Goal: Information Seeking & Learning: Learn about a topic

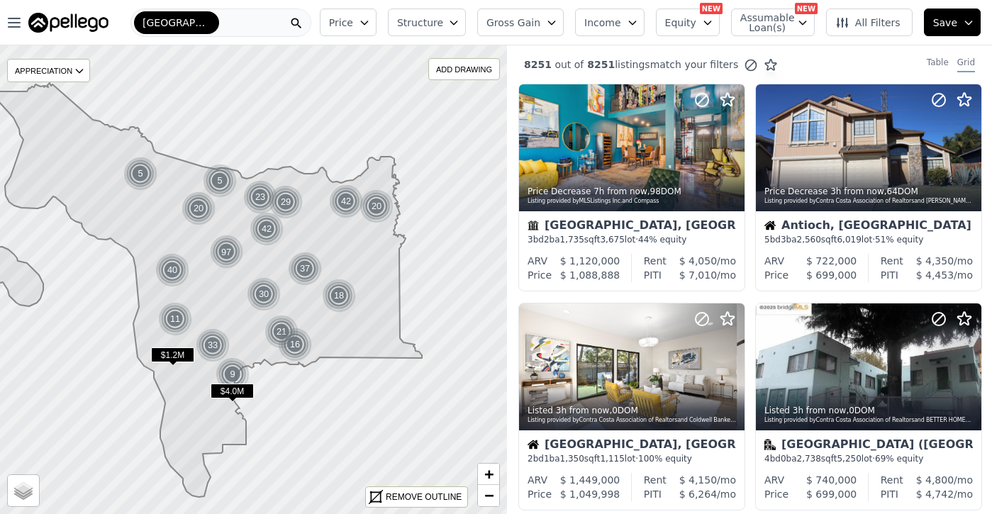
click at [621, 20] on span "Income" at bounding box center [602, 23] width 37 height 14
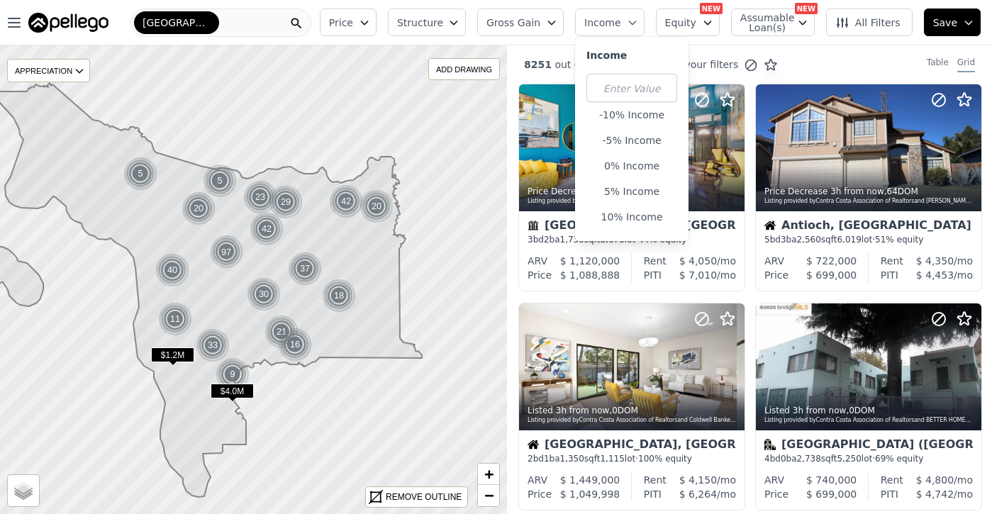
click at [876, 28] on span "All Filters" at bounding box center [867, 23] width 65 height 14
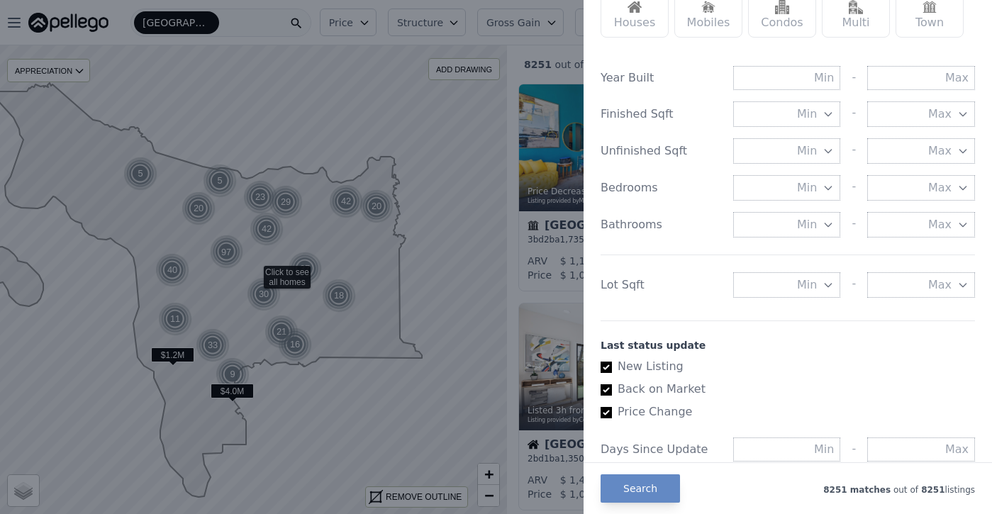
scroll to position [182, 0]
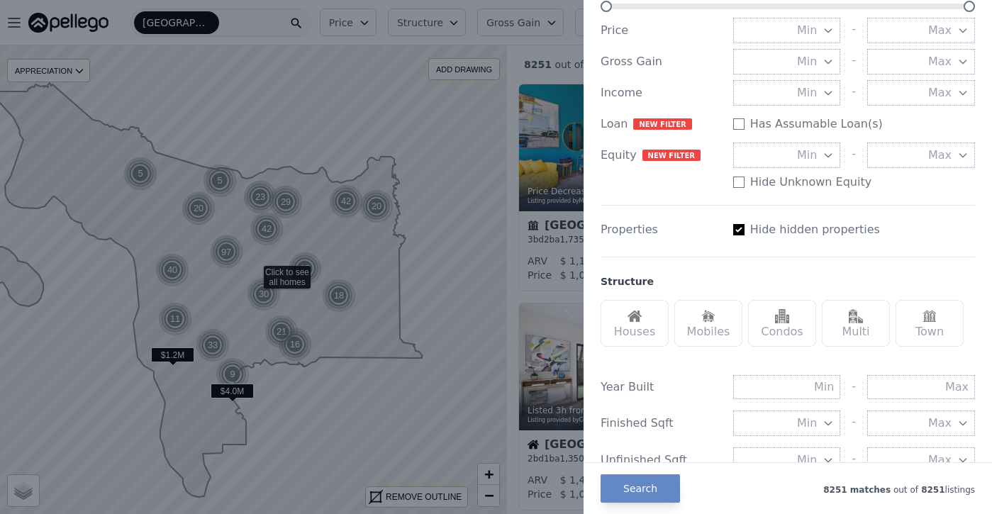
click at [873, 324] on div "Multi" at bounding box center [856, 323] width 68 height 47
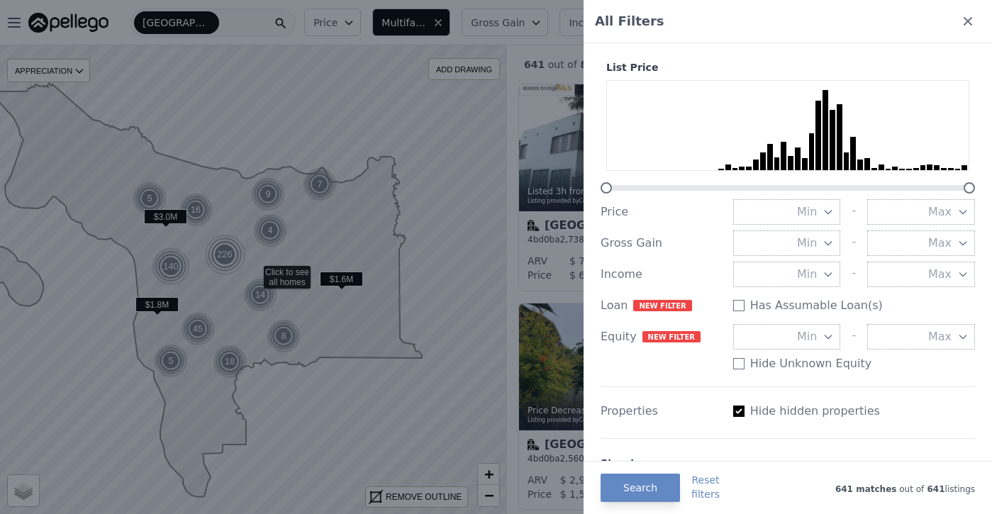
click at [621, 250] on div "Gross Gain" at bounding box center [661, 243] width 121 height 17
click at [834, 246] on button "Min" at bounding box center [787, 243] width 108 height 26
click at [913, 240] on button "Max" at bounding box center [921, 243] width 108 height 26
click at [968, 17] on icon at bounding box center [968, 21] width 14 height 14
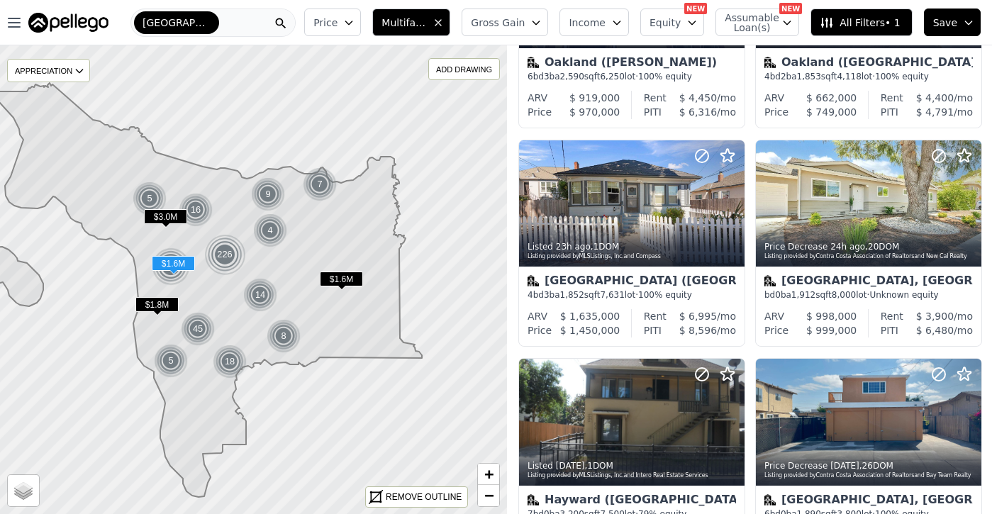
scroll to position [1097, 0]
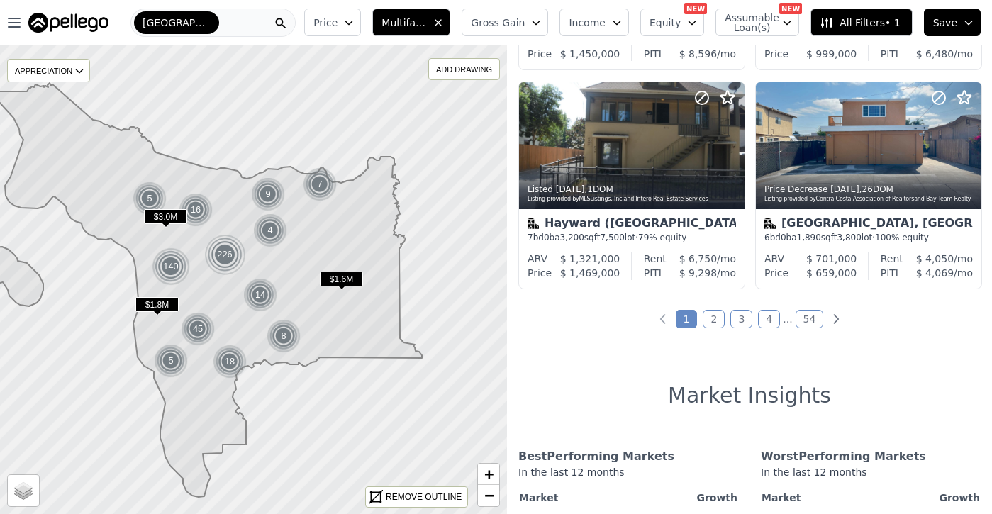
click at [686, 22] on button "Equity" at bounding box center [672, 23] width 64 height 28
click at [758, 29] on span "Assumable Loan(s)" at bounding box center [747, 23] width 45 height 20
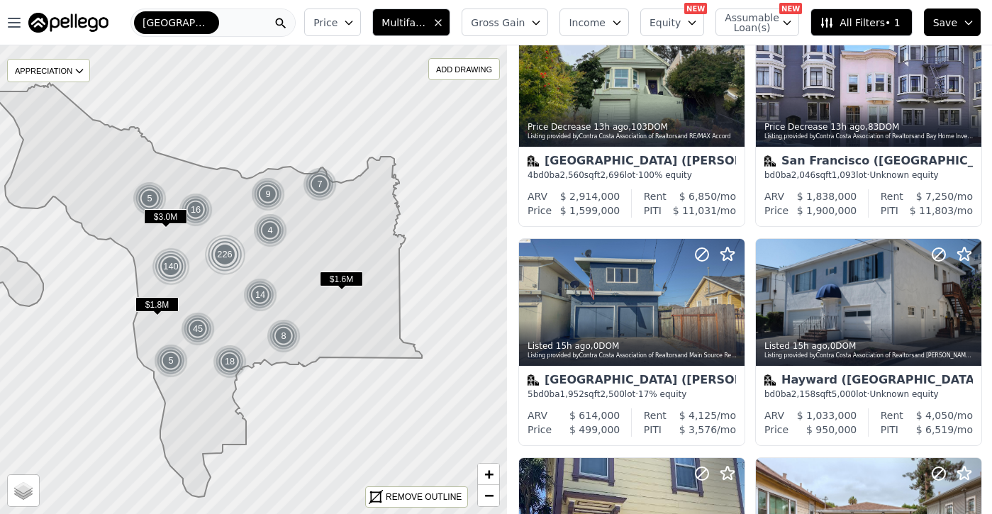
scroll to position [0, 0]
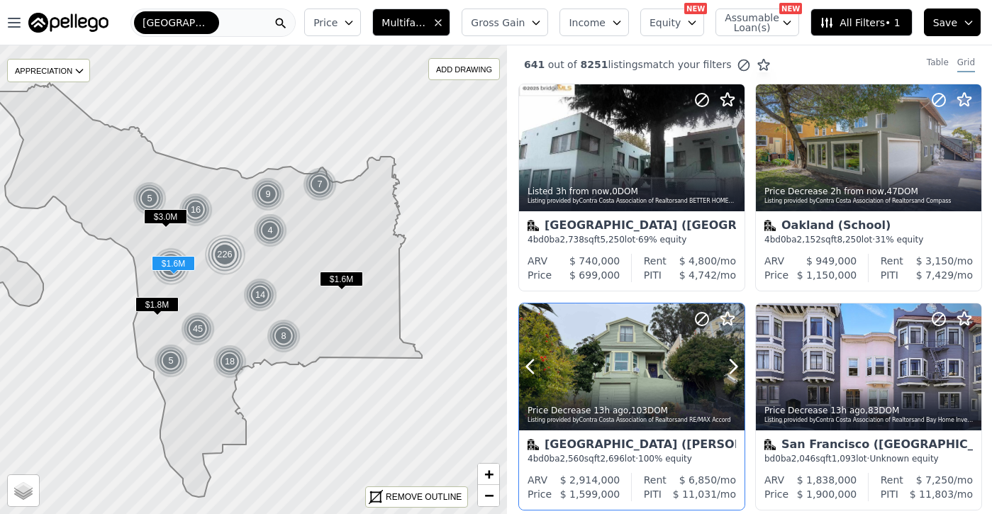
click at [679, 367] on div at bounding box center [699, 349] width 91 height 91
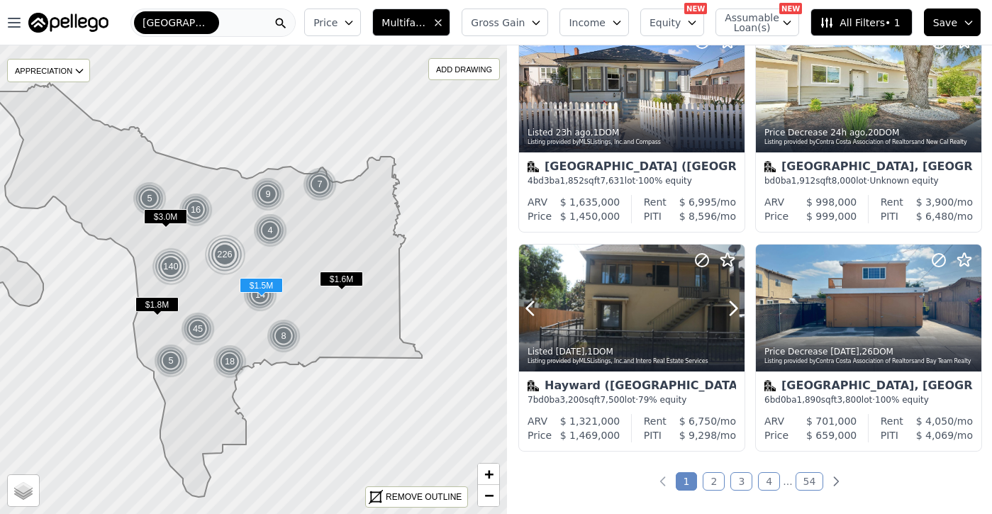
scroll to position [938, 0]
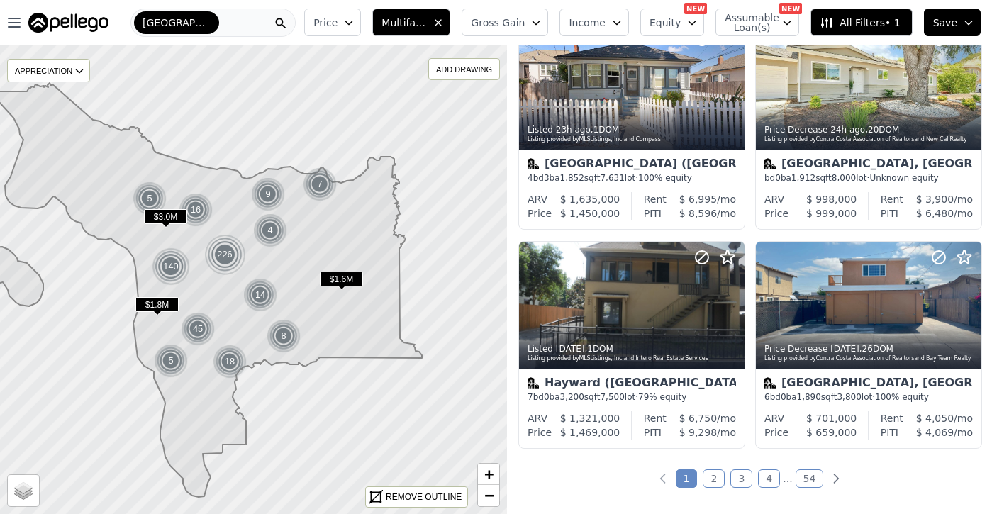
click at [713, 472] on link "2" at bounding box center [714, 478] width 22 height 18
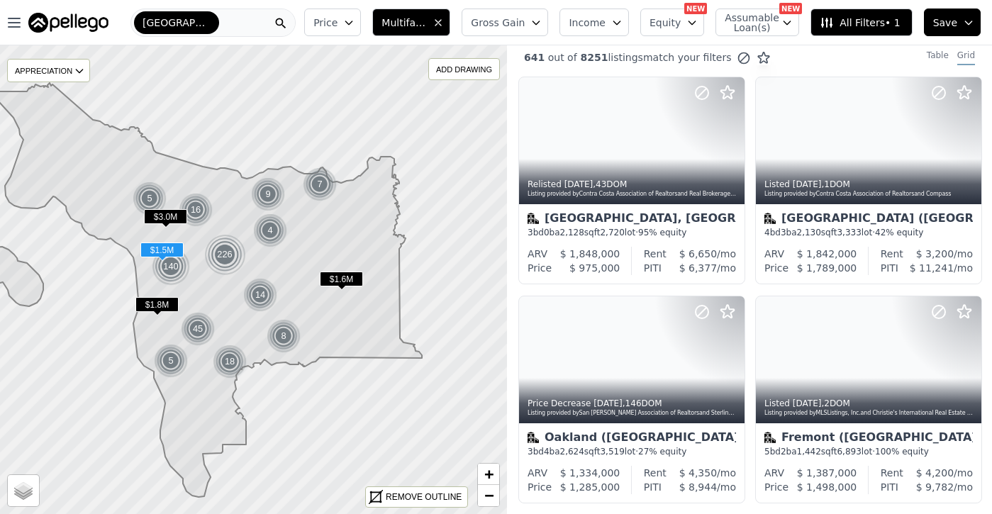
scroll to position [0, 0]
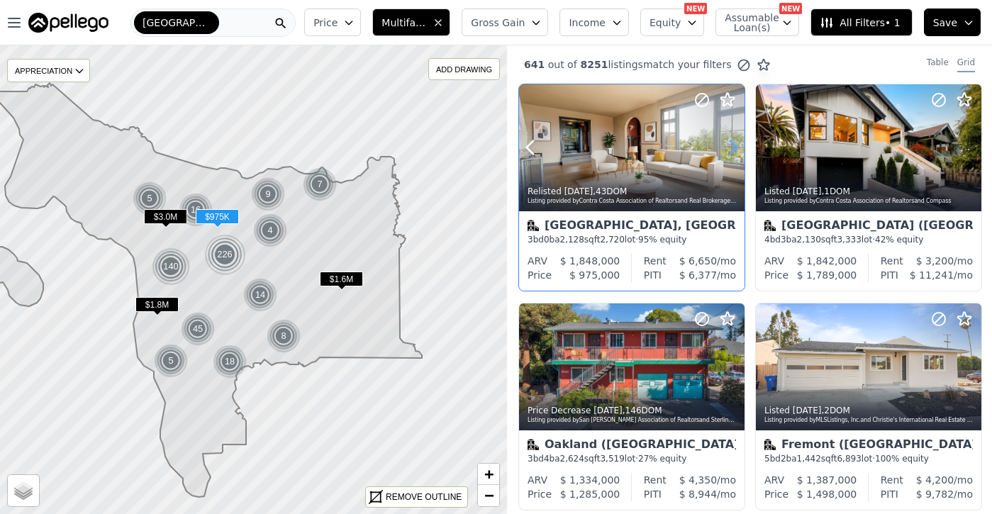
click at [734, 147] on icon at bounding box center [733, 147] width 23 height 23
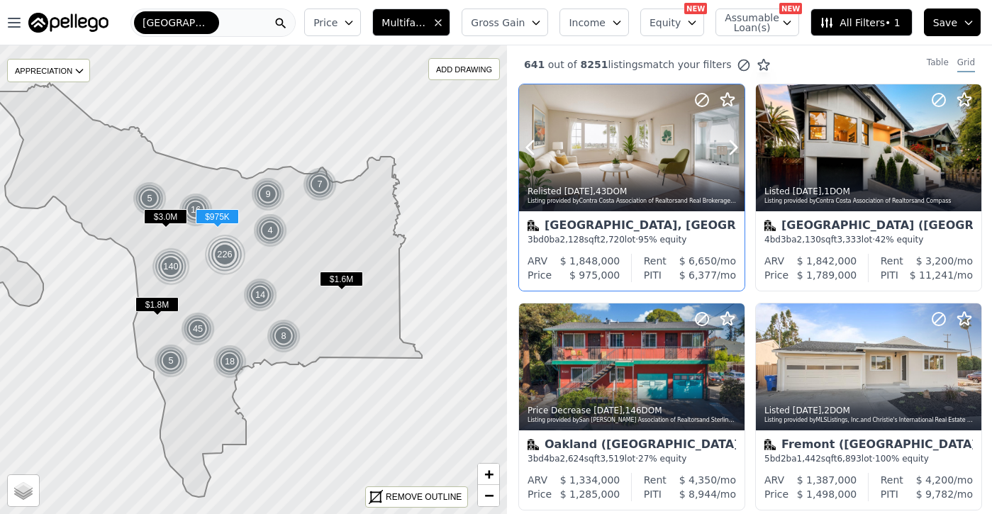
click at [678, 171] on div at bounding box center [632, 179] width 226 height 26
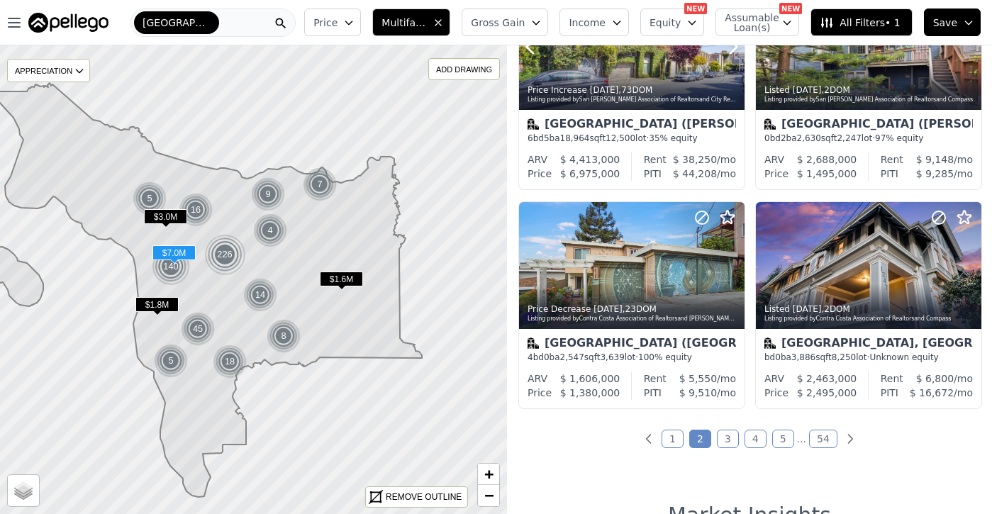
scroll to position [1045, 0]
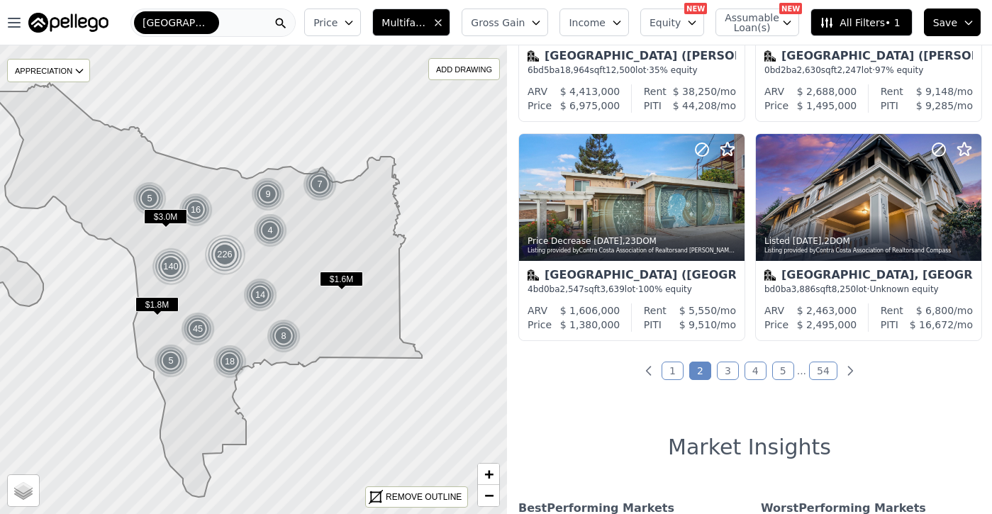
click at [670, 370] on link "1" at bounding box center [673, 371] width 22 height 18
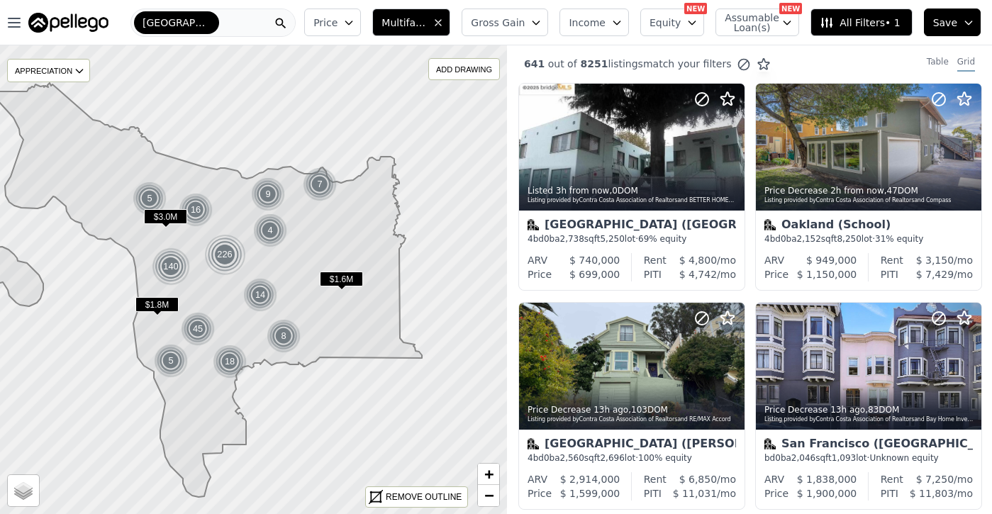
scroll to position [0, 0]
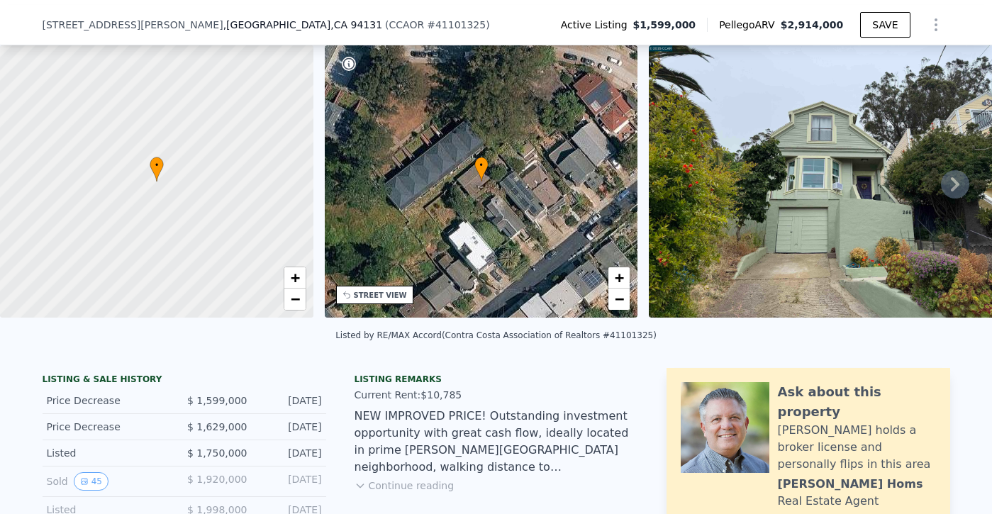
scroll to position [388, 0]
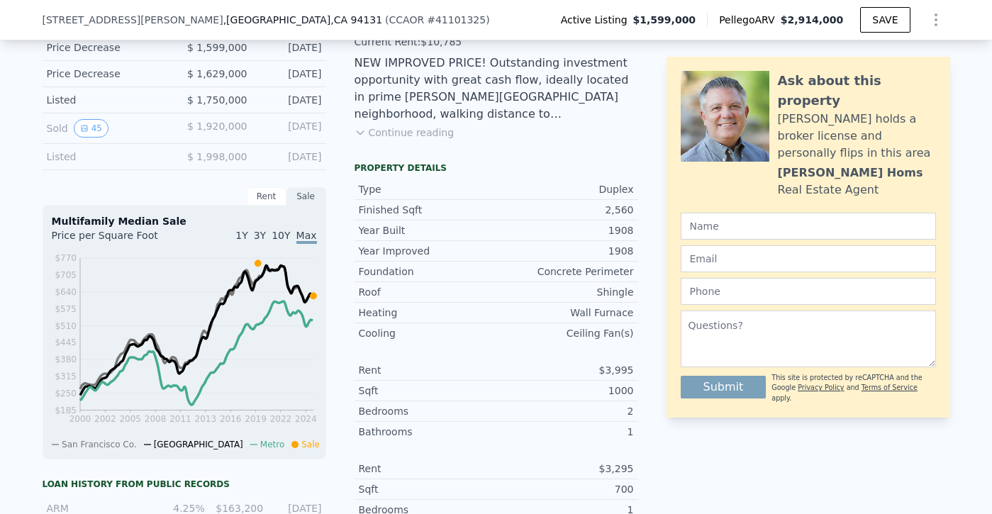
click at [396, 137] on button "Continue reading" at bounding box center [405, 133] width 100 height 14
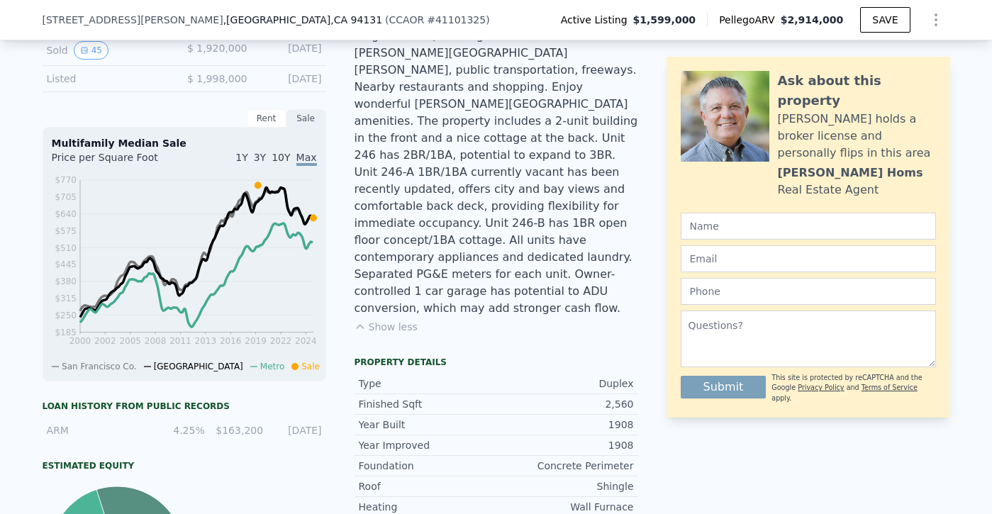
scroll to position [393, 0]
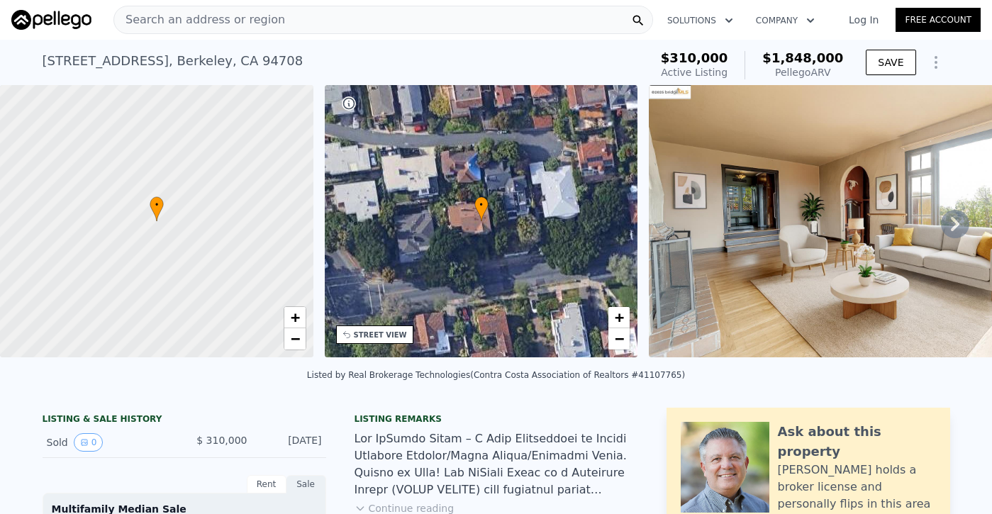
click at [955, 226] on icon at bounding box center [955, 224] width 9 height 14
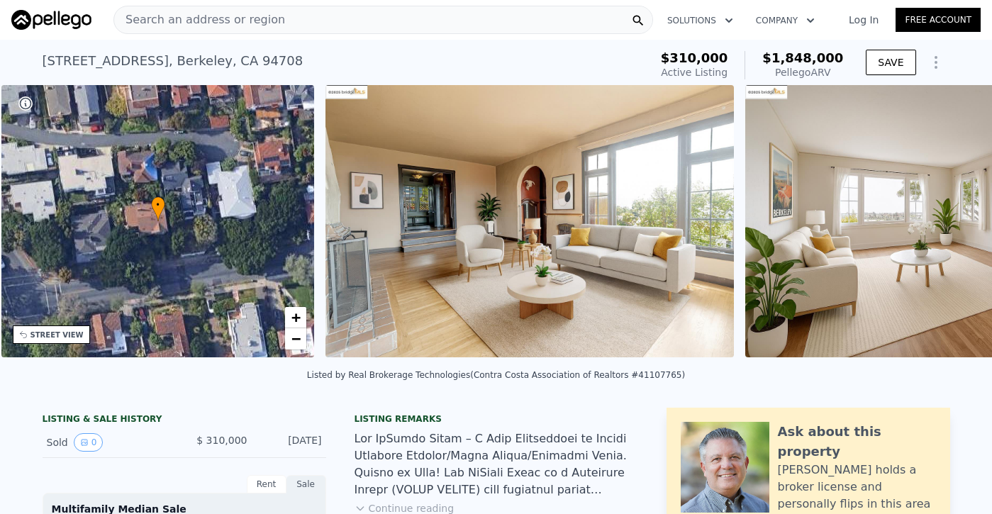
scroll to position [0, 330]
click at [955, 226] on img at bounding box center [949, 221] width 408 height 272
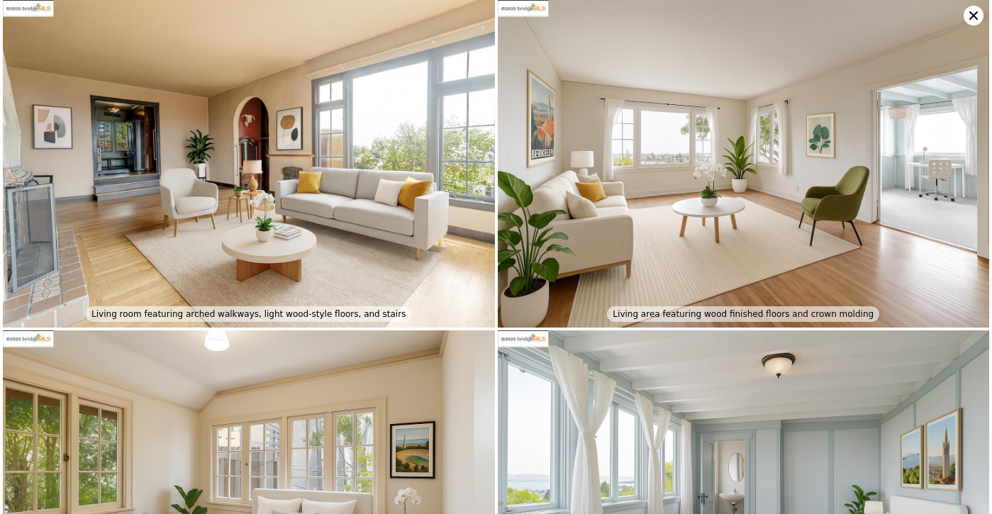
click at [974, 18] on icon at bounding box center [974, 16] width 20 height 20
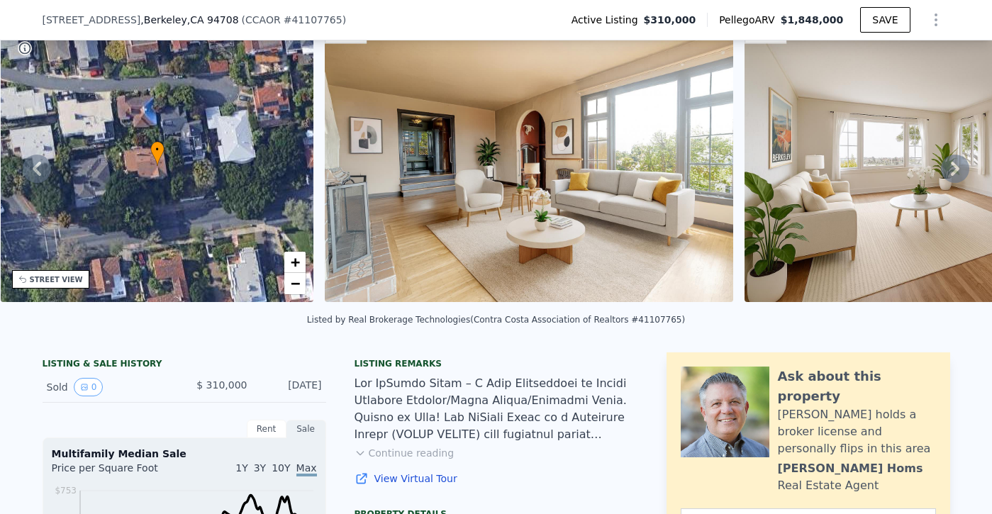
scroll to position [150, 0]
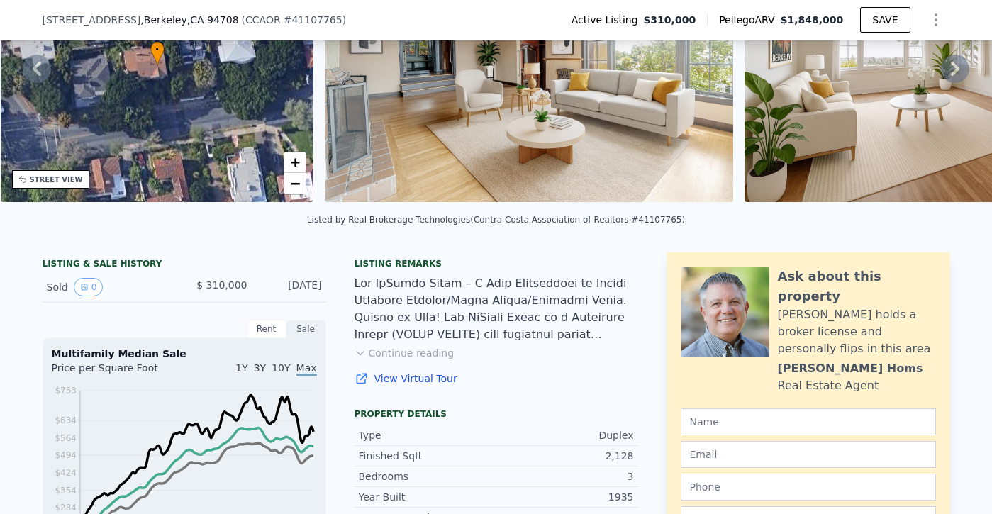
click at [420, 352] on button "Continue reading" at bounding box center [405, 353] width 100 height 14
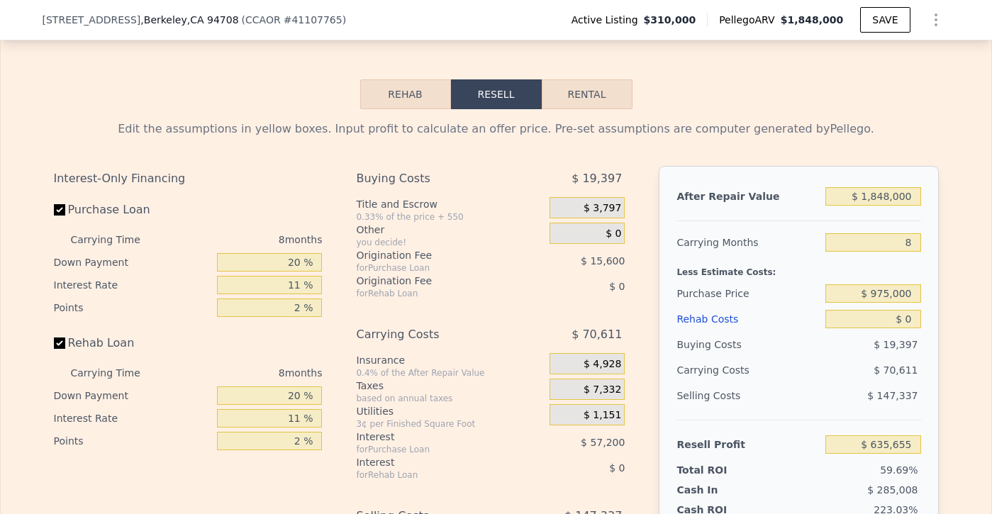
scroll to position [2301, 0]
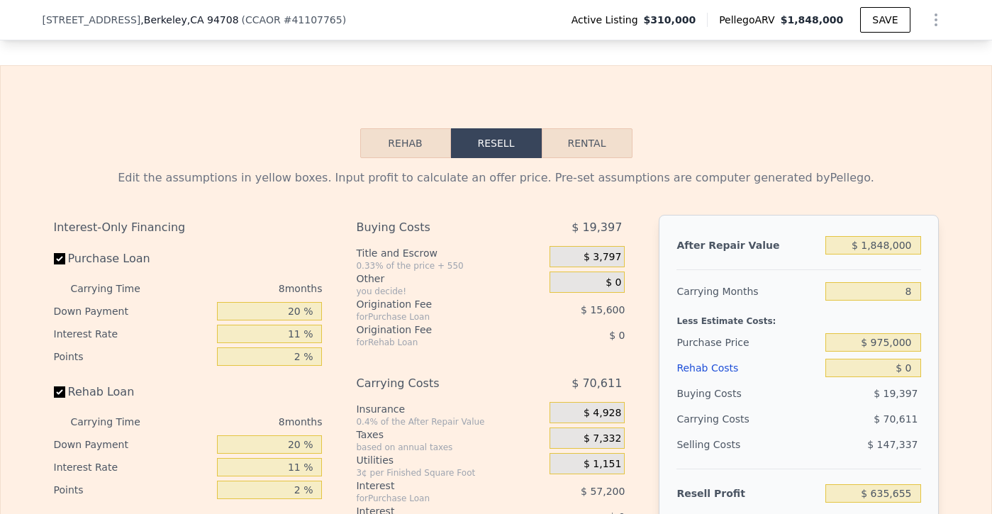
click at [600, 128] on button "Rental" at bounding box center [587, 143] width 91 height 30
select select "30"
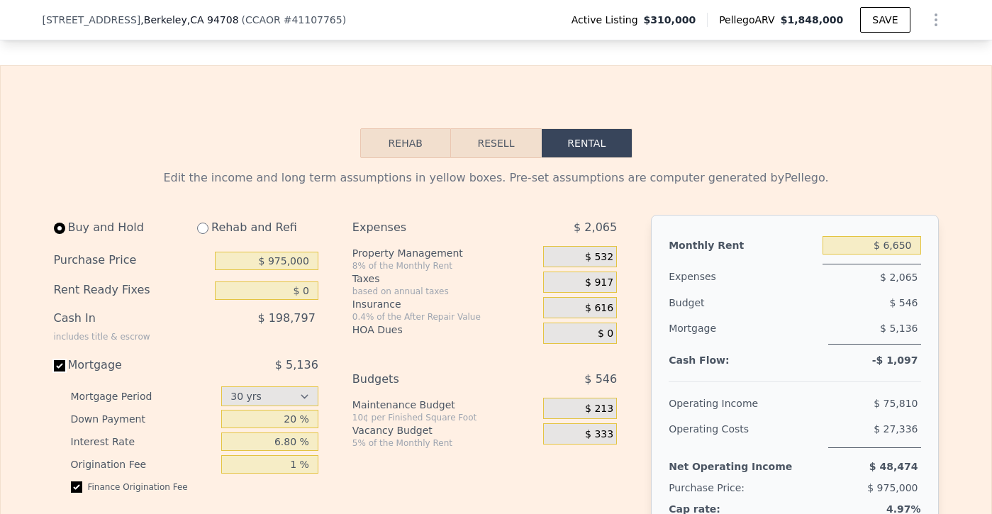
click at [58, 360] on input "Mortgage $ 5,136" at bounding box center [59, 365] width 11 height 11
checkbox input "false"
type input "$ 16,200"
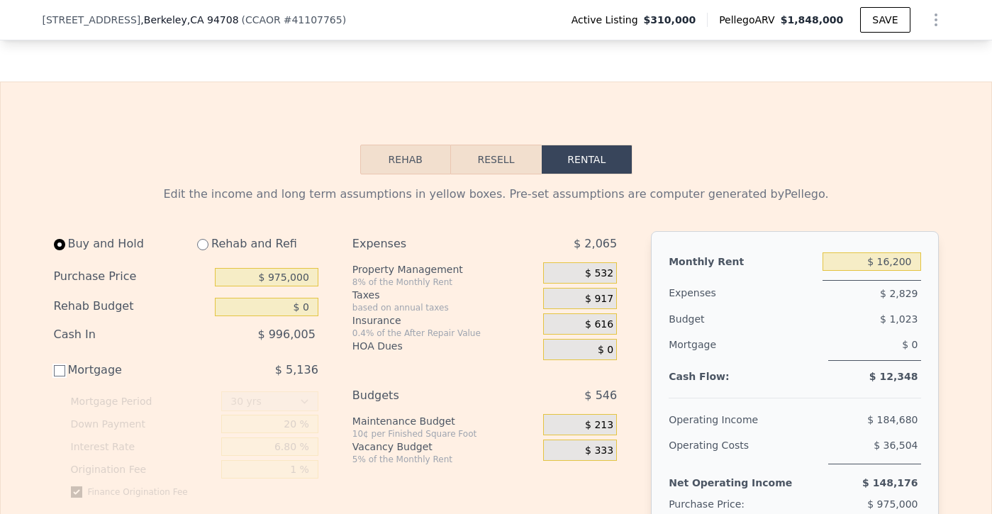
scroll to position [2288, 0]
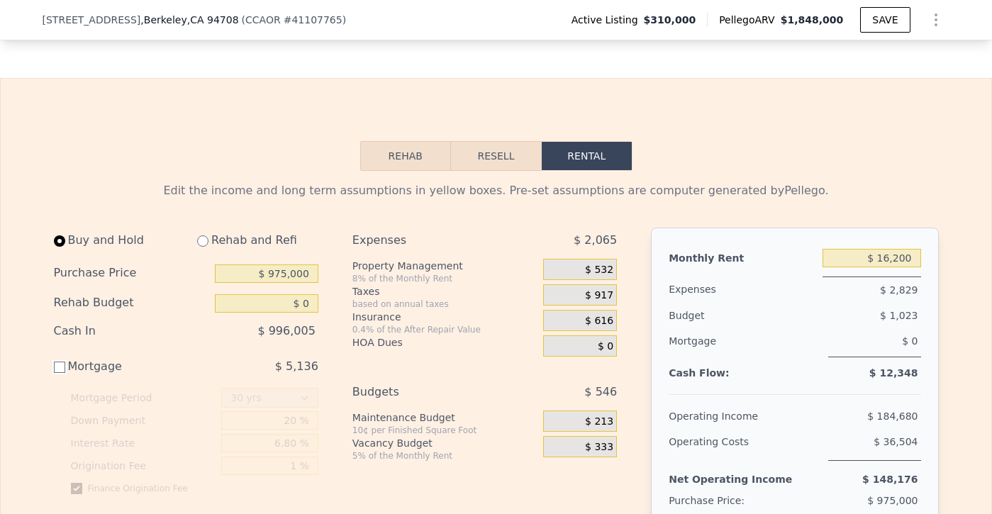
click at [62, 362] on input "Mortgage $ 5,136" at bounding box center [59, 367] width 11 height 11
checkbox input "true"
type input "$ 6,650"
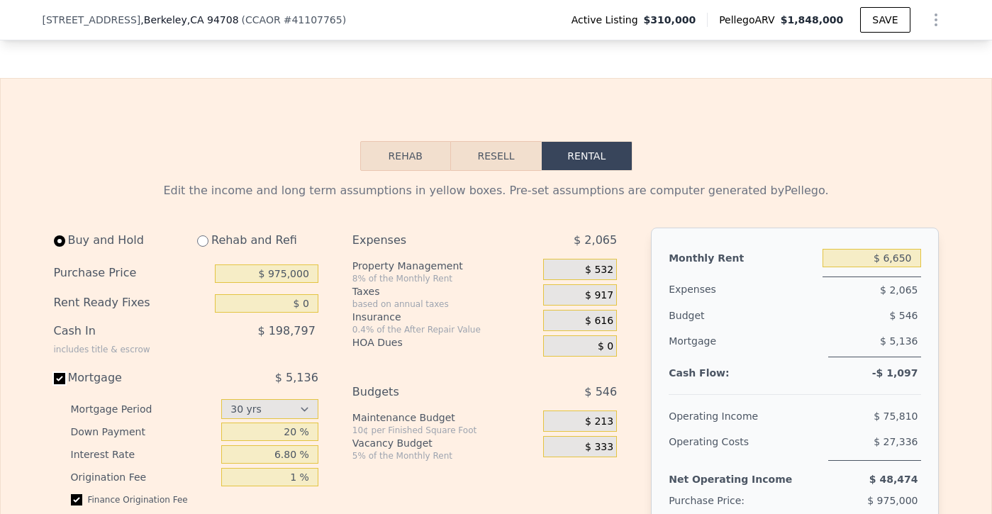
click at [64, 373] on input "Mortgage $ 5,136" at bounding box center [59, 378] width 11 height 11
checkbox input "false"
type input "$ 16,200"
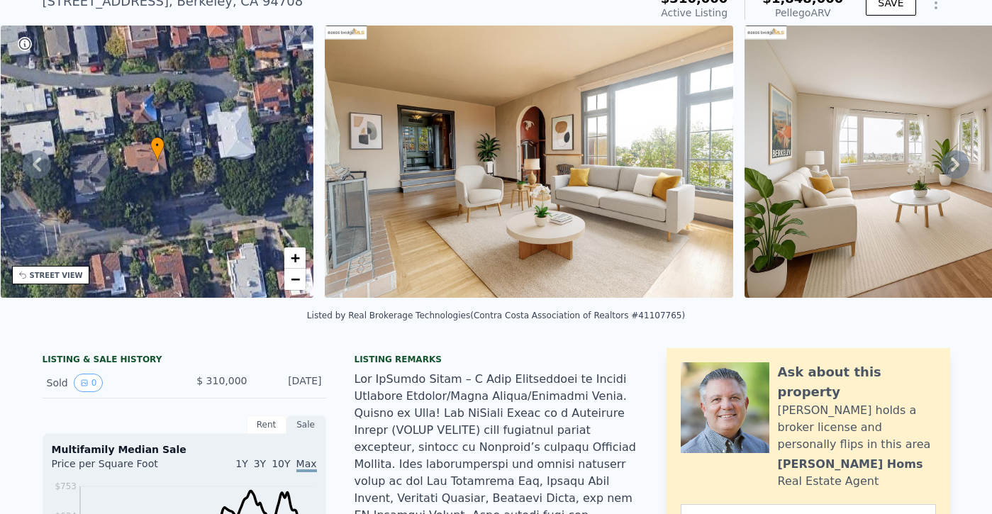
scroll to position [0, 0]
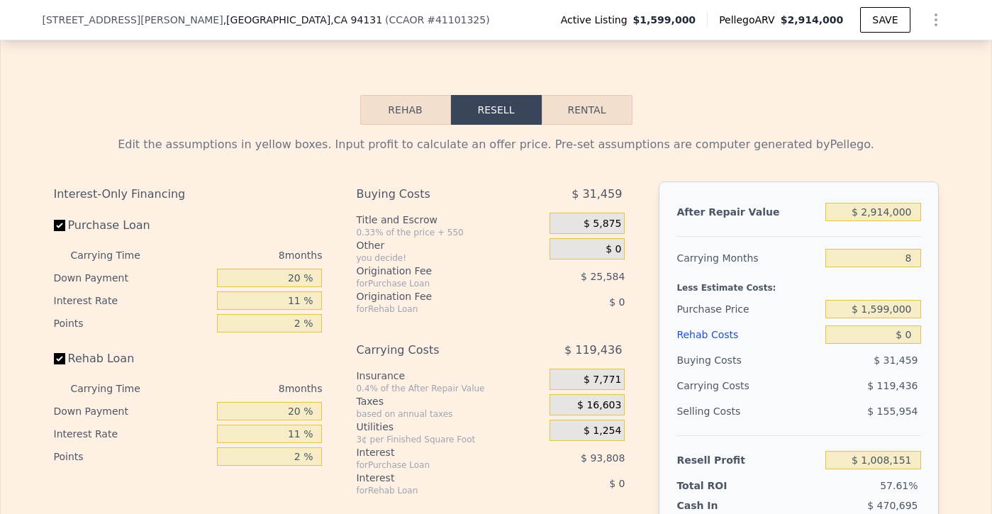
scroll to position [2449, 0]
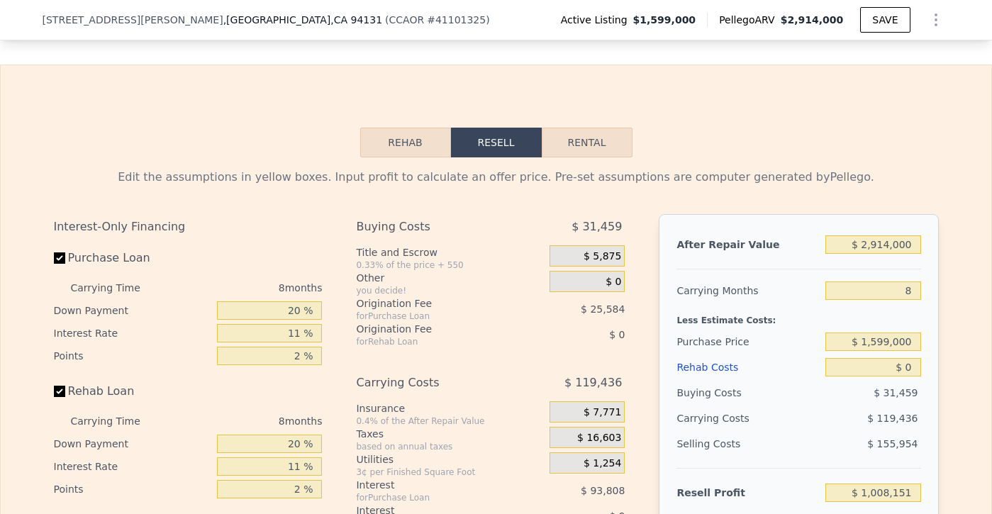
click at [576, 152] on button "Rental" at bounding box center [587, 143] width 91 height 30
select select "30"
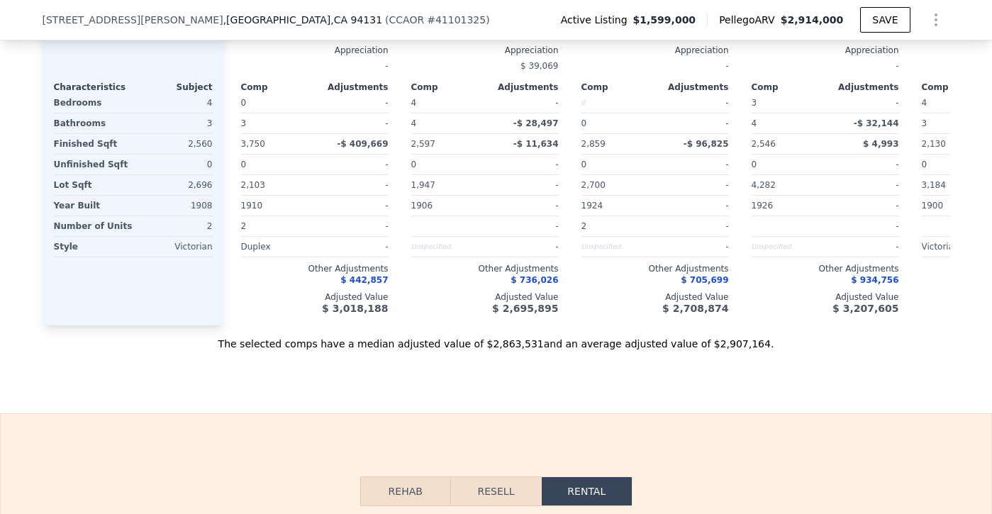
scroll to position [2454, 0]
